Goal: Check status

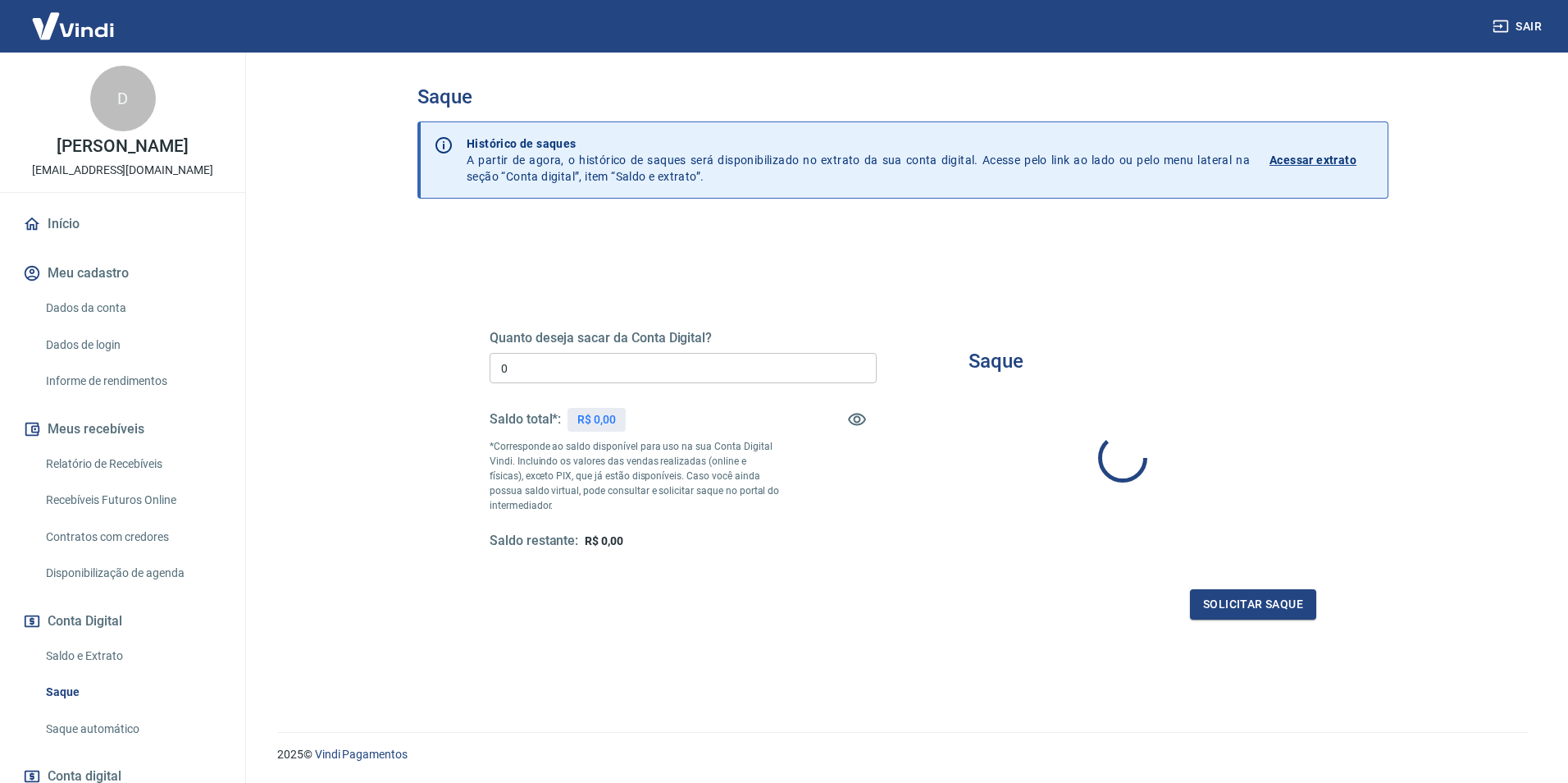
type input "R$ 0,00"
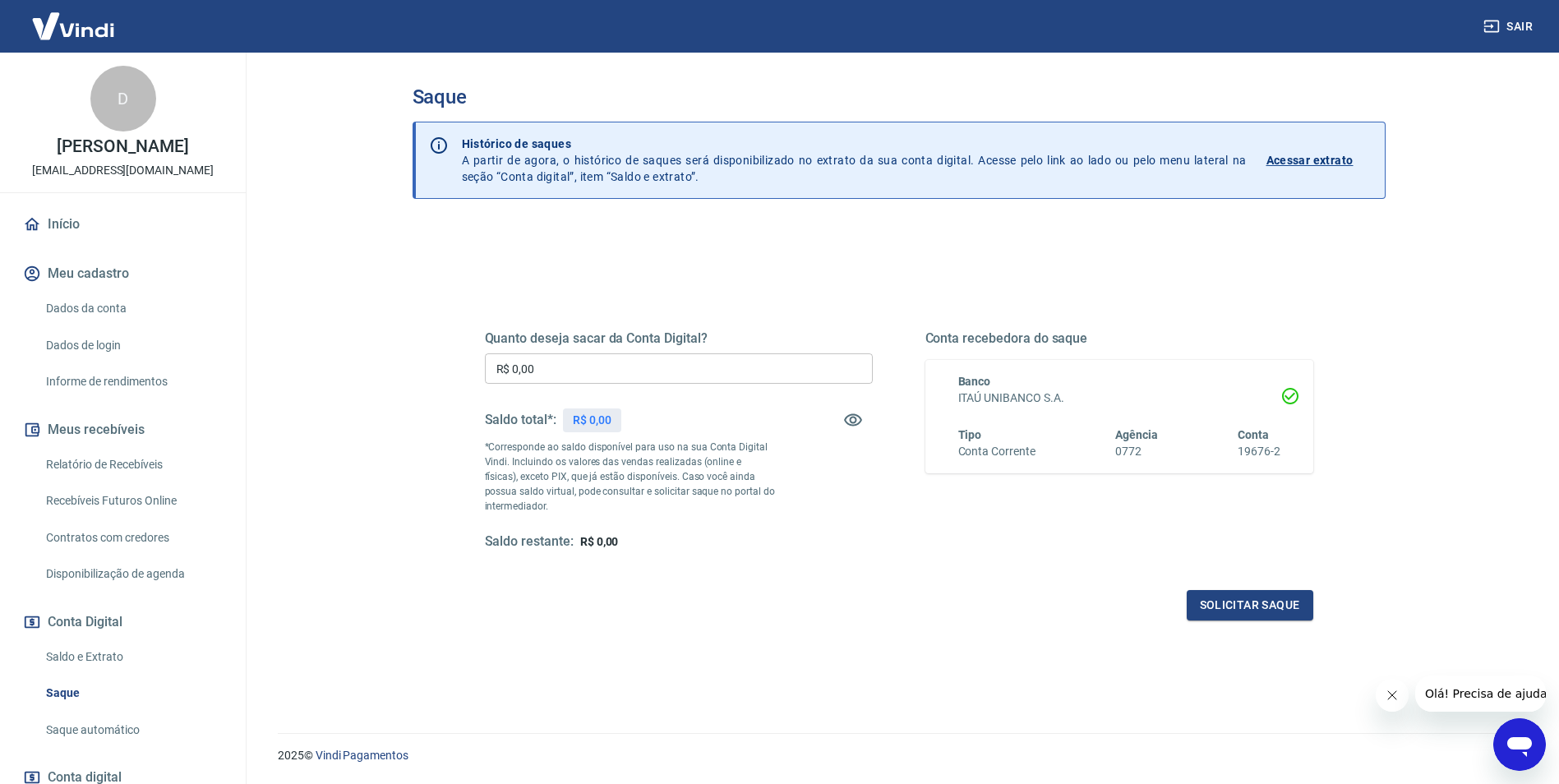
click at [443, 207] on div "Saque Histórico de saques A partir de agora, o histórico de saques será disponi…" at bounding box center [899, 389] width 973 height 608
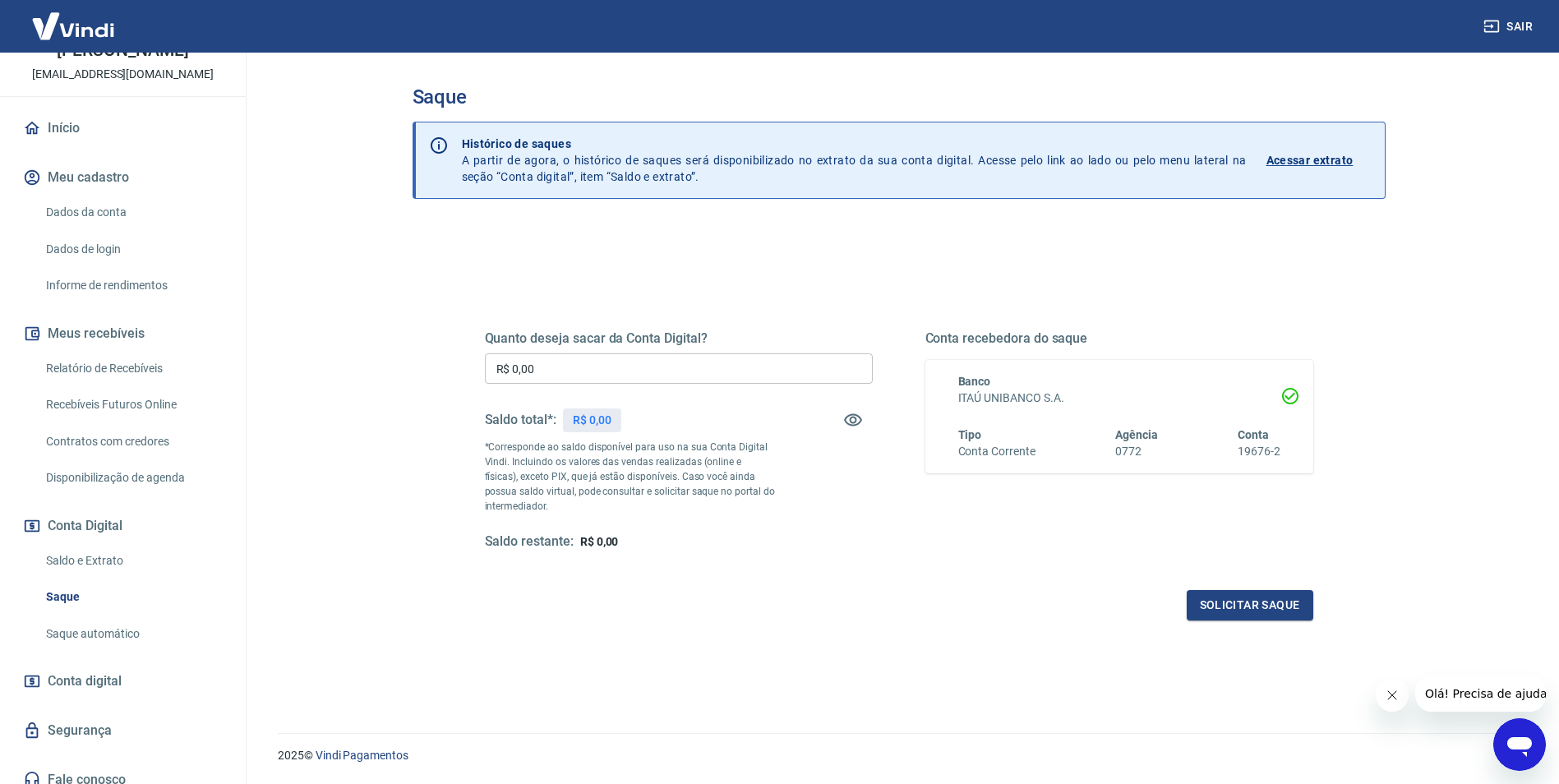
scroll to position [110, 0]
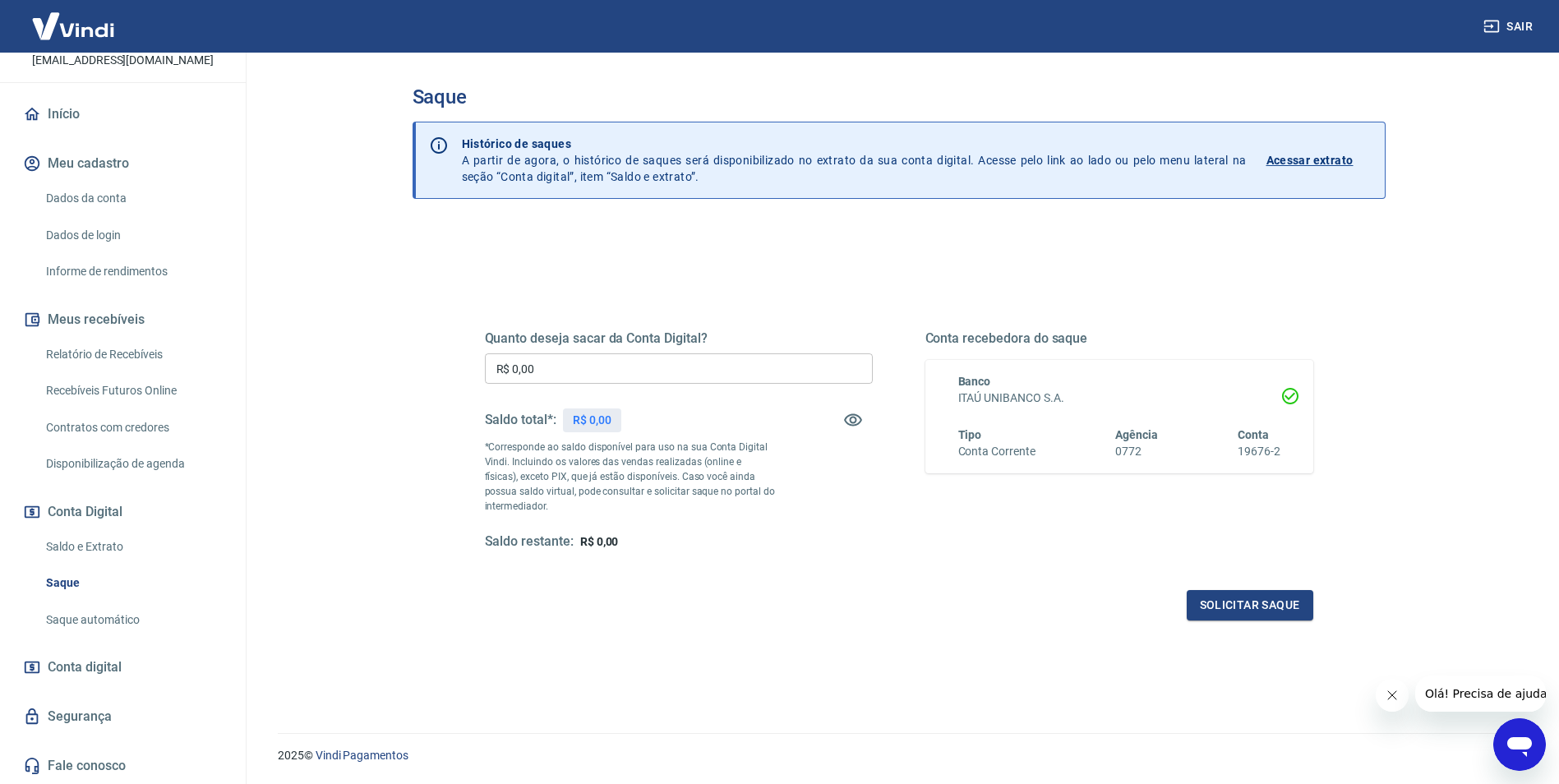
click at [83, 552] on link "Saldo e Extrato" at bounding box center [132, 546] width 186 height 34
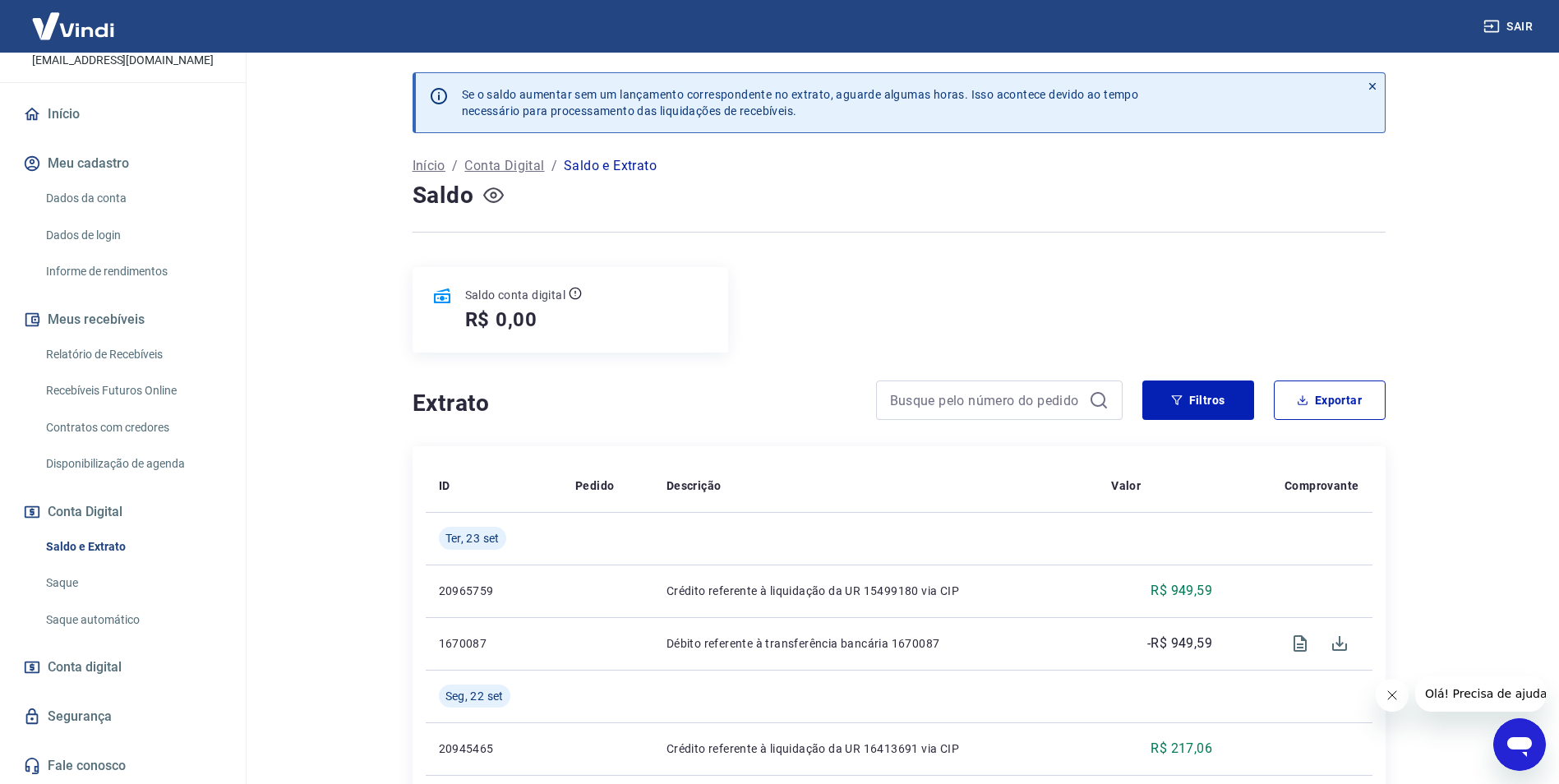
click at [496, 184] on button "button" at bounding box center [494, 196] width 27 height 27
click at [498, 185] on icon "button" at bounding box center [493, 195] width 20 height 20
click at [300, 341] on main "Se o saldo aumentar sem um lançamento correspondente no extrato, aguarde alguma…" at bounding box center [899, 418] width 1320 height 732
